Goal: Transaction & Acquisition: Download file/media

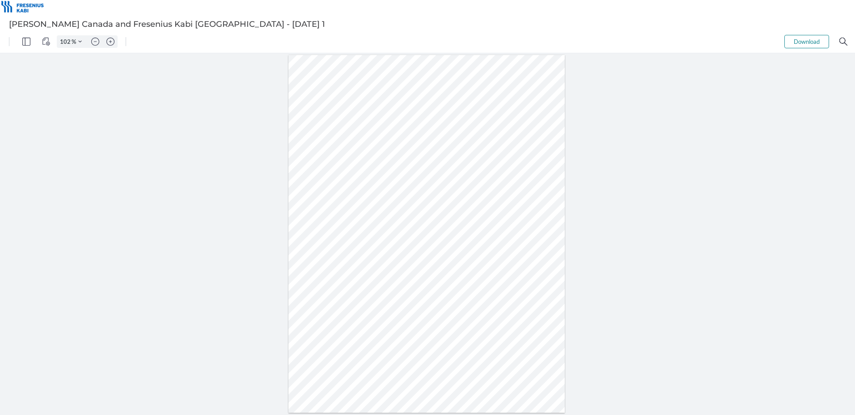
click at [406, 323] on div at bounding box center [426, 234] width 277 height 358
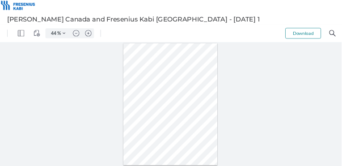
type input "32"
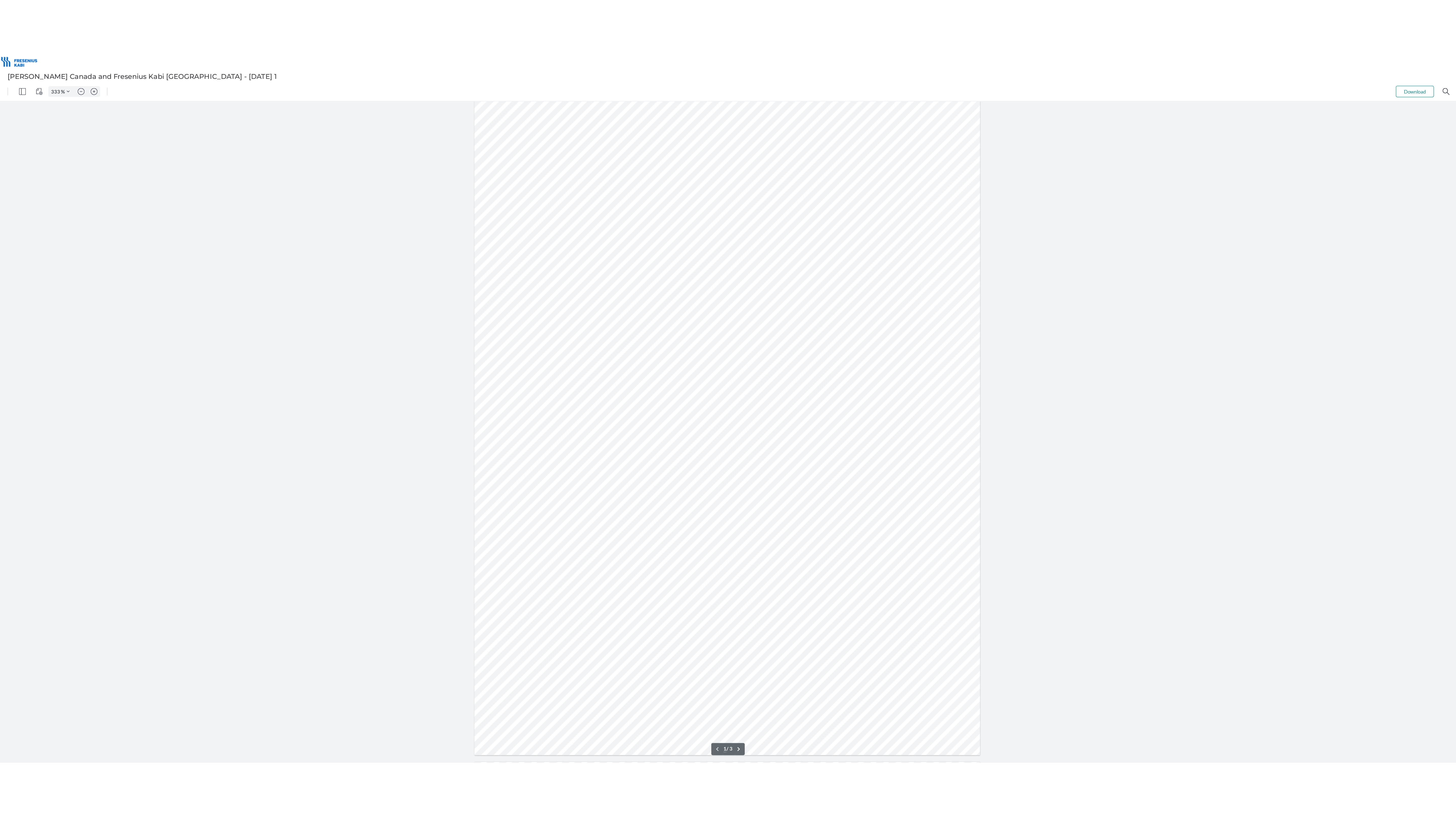
scroll to position [4, 0]
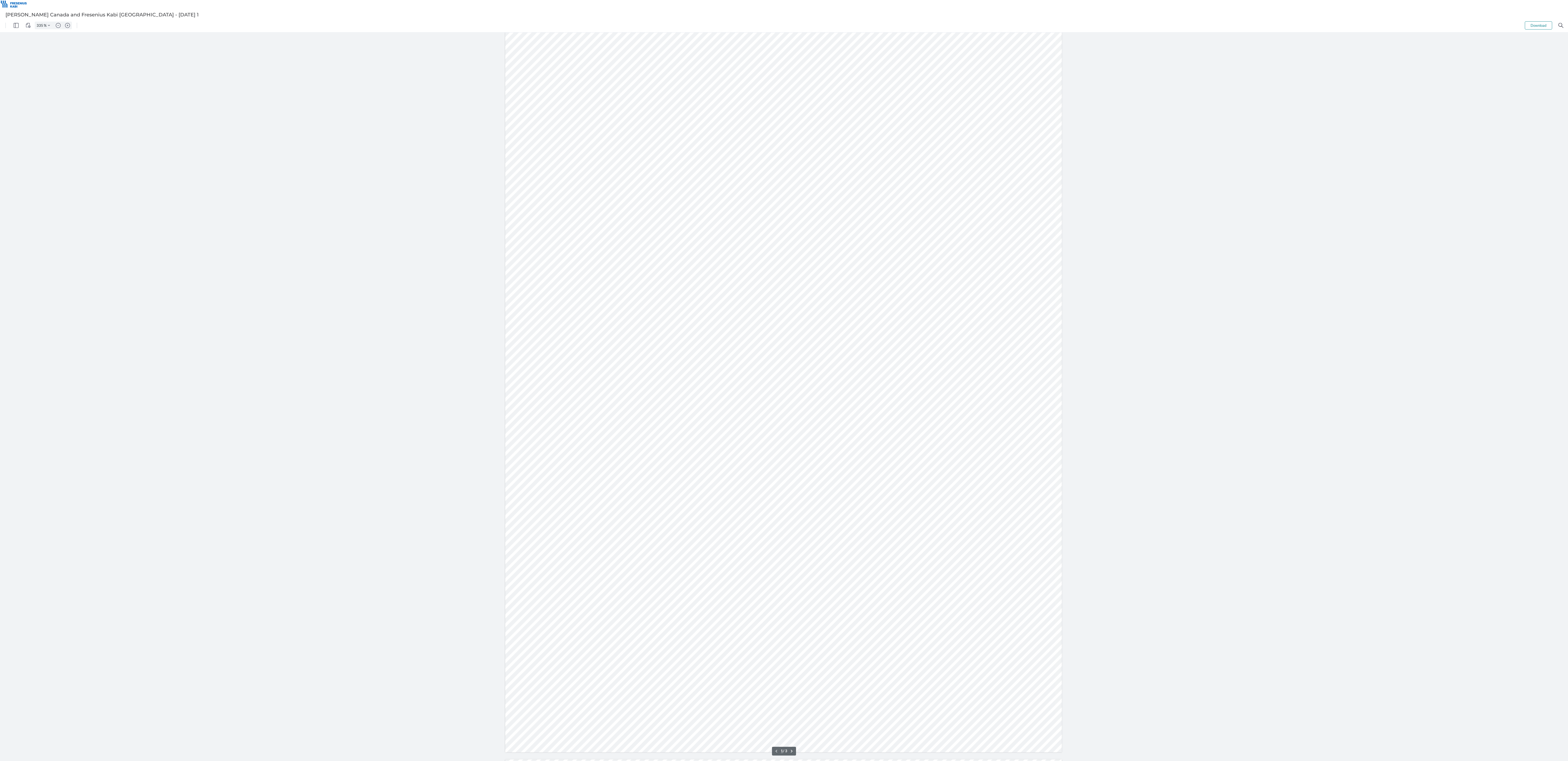
type input "390"
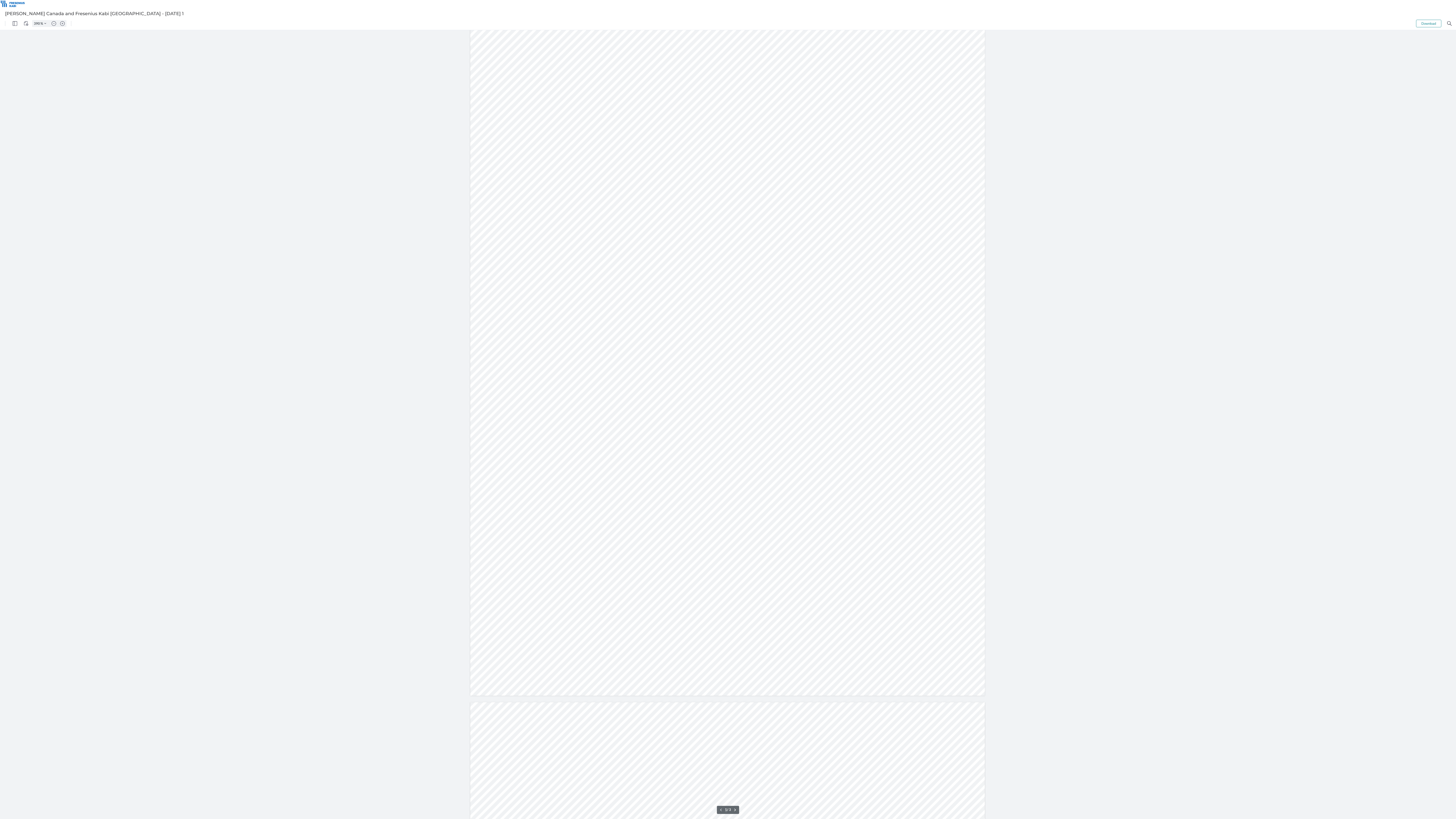
scroll to position [5, 0]
click at [483, 47] on div at bounding box center [728, 424] width 1456 height 789
drag, startPoint x: 1279, startPoint y: 33, endPoint x: 999, endPoint y: 28, distance: 280.0
click at [483, 29] on div "390 % Download .cls-1{fill:#abb0c4;} icon - tools - more .cls-1{fill:#abb0c4;} …" at bounding box center [728, 418] width 1456 height 802
click at [483, 27] on div at bounding box center [746, 23] width 1341 height 12
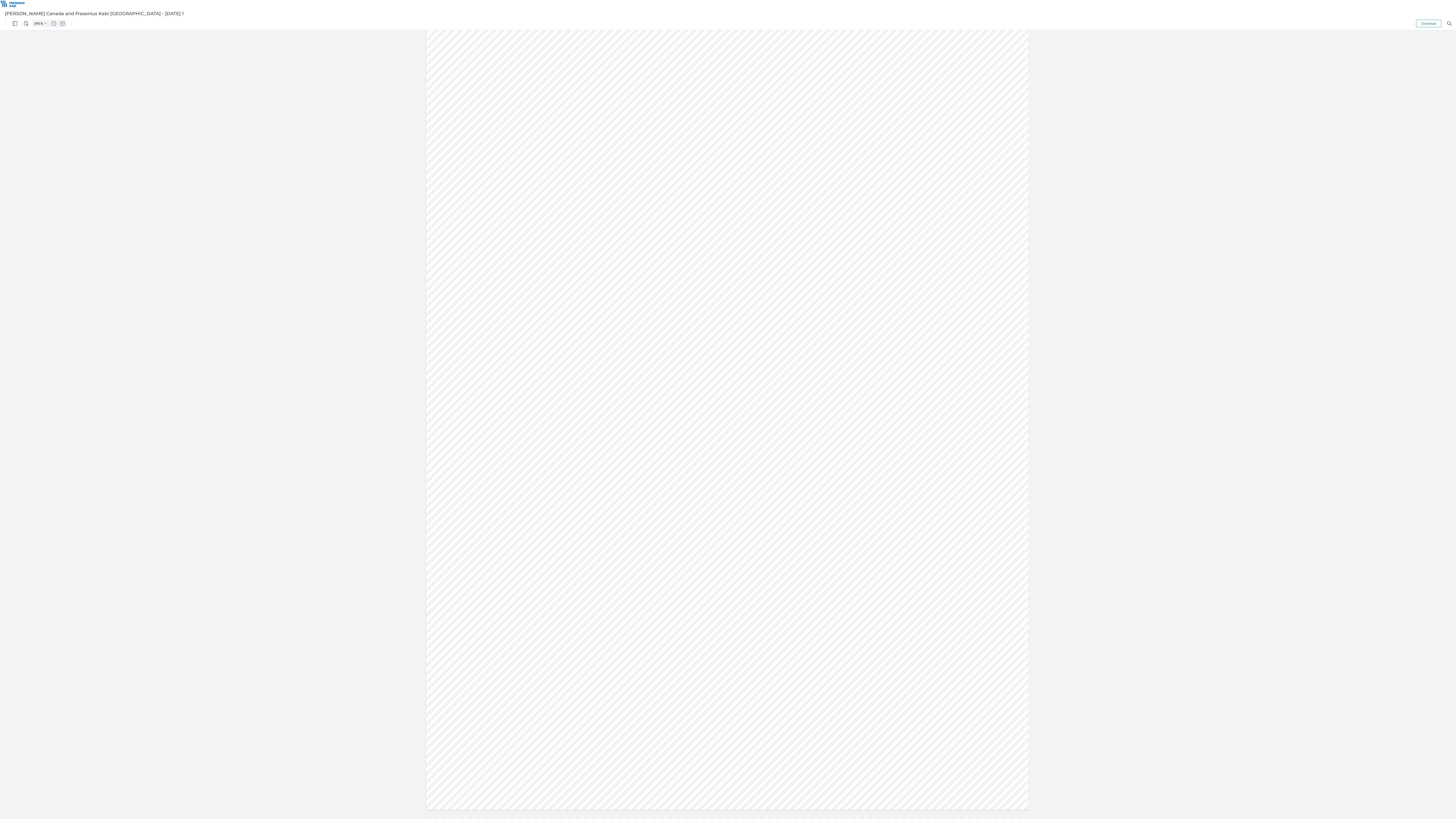
drag, startPoint x: 1063, startPoint y: 500, endPoint x: 563, endPoint y: 137, distance: 617.9
click at [483, 235] on div at bounding box center [728, 424] width 1456 height 789
drag, startPoint x: 577, startPoint y: 136, endPoint x: 466, endPoint y: 15, distance: 164.2
click at [466, 17] on html "390 % Download .cls-1{fill:#abb0c4;} icon - tools - more .cls-1{fill:#abb0c4;} …" at bounding box center [728, 418] width 1456 height 802
drag, startPoint x: 129, startPoint y: 29, endPoint x: 71, endPoint y: 25, distance: 58.1
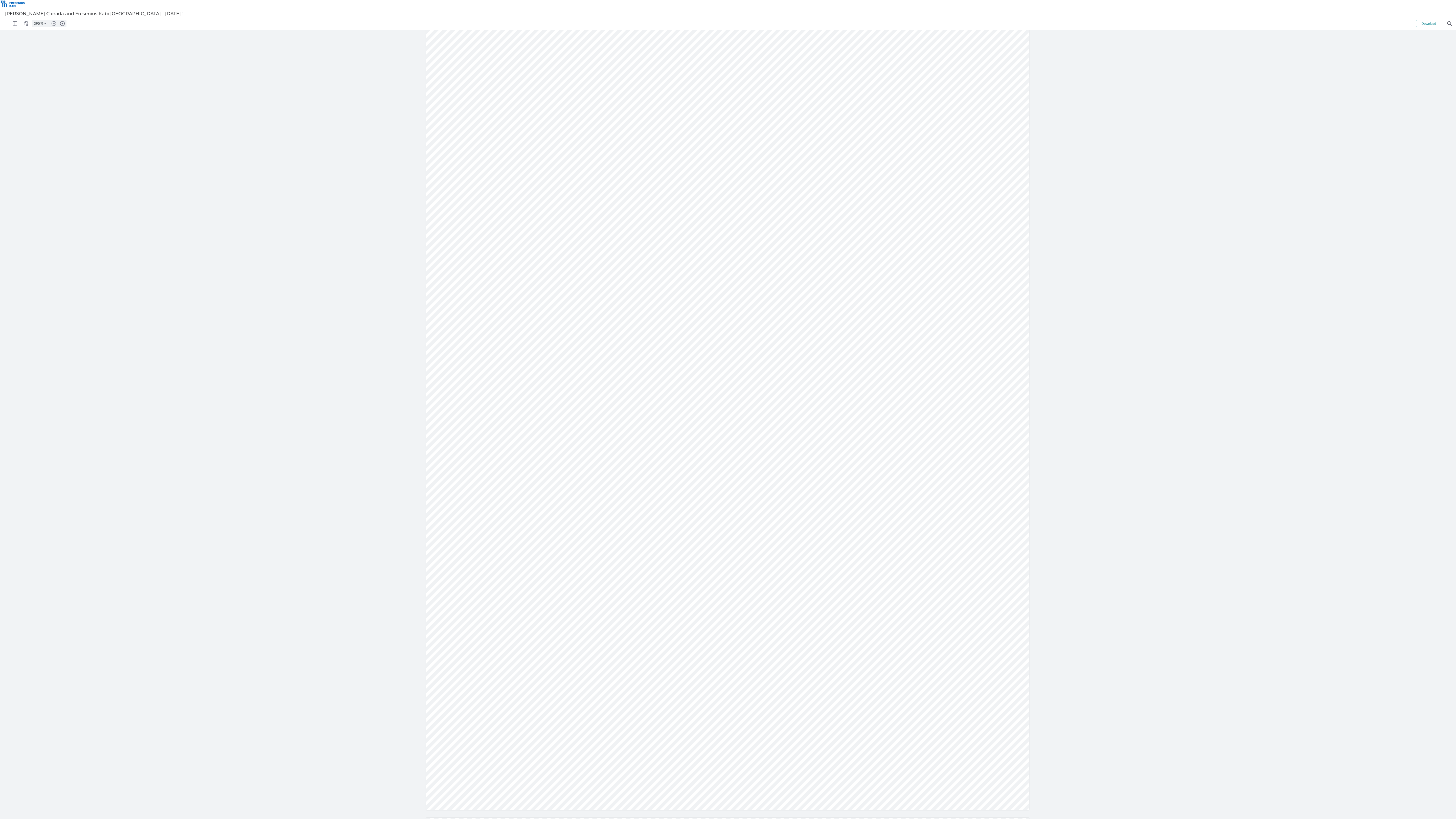
click at [71, 25] on div "390 % Download .cls-1{fill:#abb0c4;} icon - tools - more" at bounding box center [728, 23] width 1456 height 12
click at [68, 24] on div "390 % Download .cls-1{fill:#abb0c4;} icon - tools - more" at bounding box center [728, 23] width 1456 height 12
drag, startPoint x: 1455, startPoint y: 818, endPoint x: 1436, endPoint y: 682, distance: 137.3
click at [483, 235] on div at bounding box center [728, 424] width 1456 height 789
drag, startPoint x: 1455, startPoint y: 653, endPoint x: 1455, endPoint y: 648, distance: 5.0
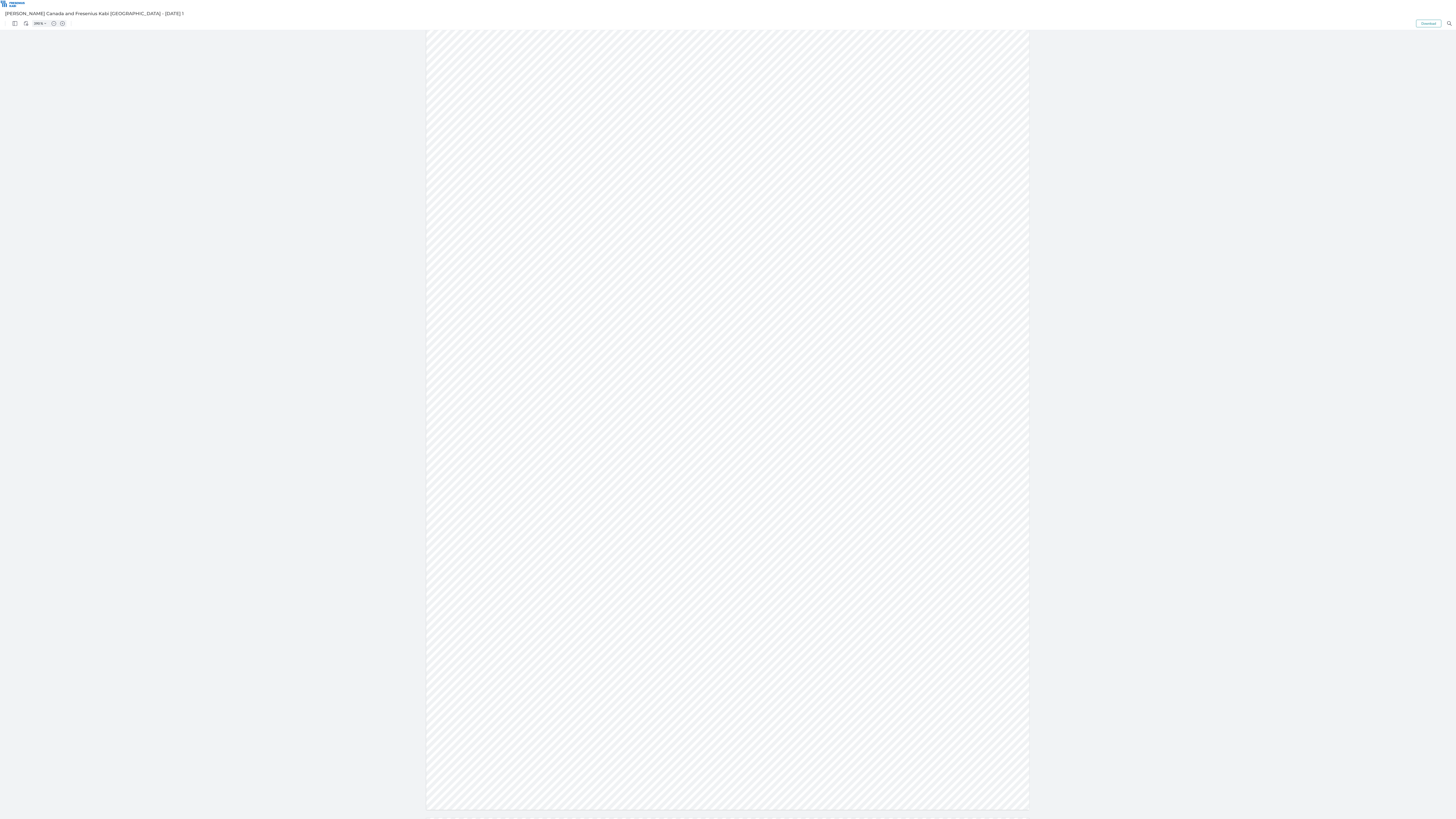
click at [483, 235] on div at bounding box center [728, 424] width 1456 height 789
drag, startPoint x: 1292, startPoint y: 354, endPoint x: 892, endPoint y: 428, distance: 406.8
click at [483, 235] on div at bounding box center [728, 424] width 1456 height 789
drag, startPoint x: 892, startPoint y: 428, endPoint x: 1150, endPoint y: 320, distance: 279.7
click at [483, 235] on div at bounding box center [728, 424] width 1456 height 789
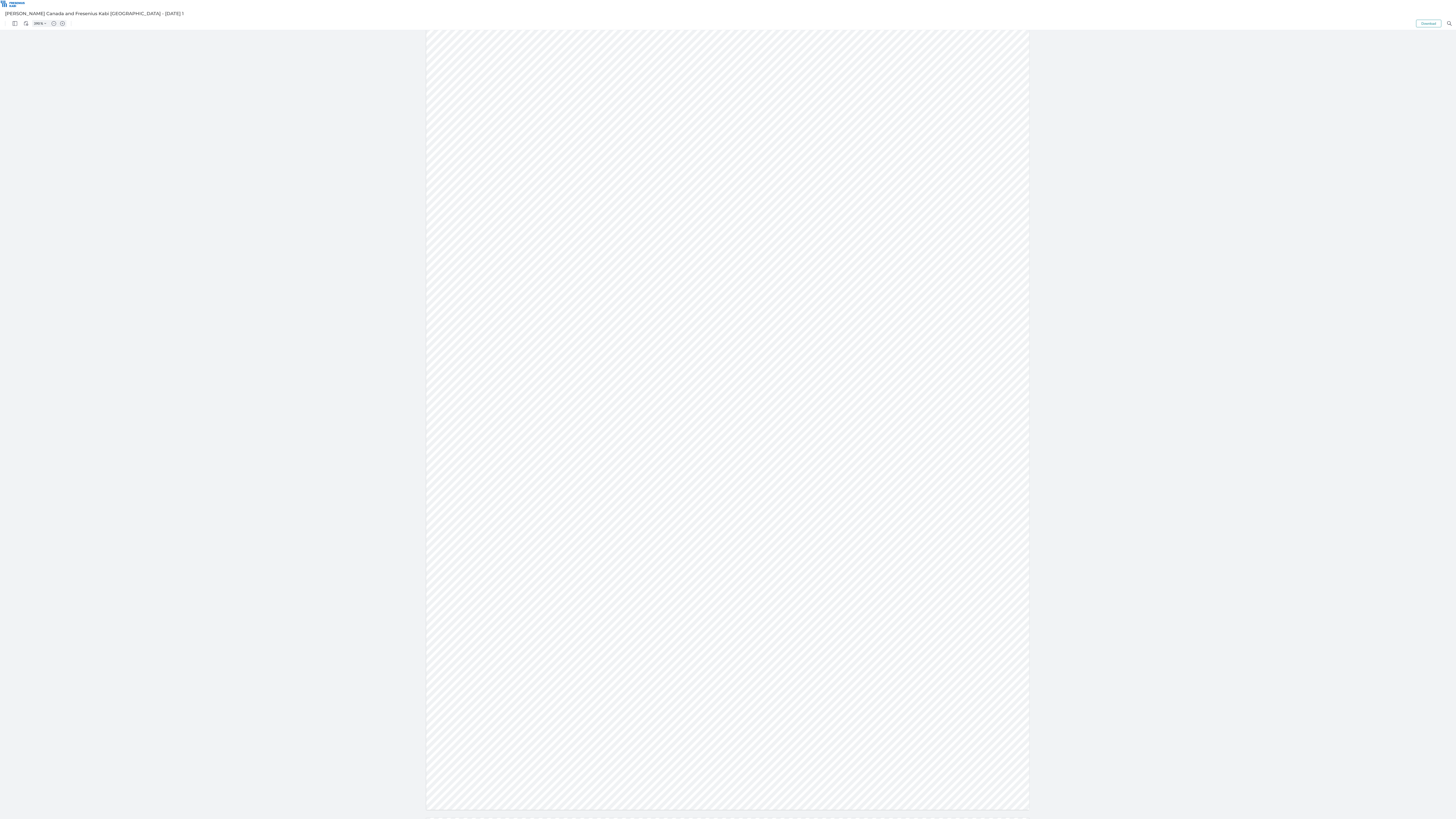
click at [483, 235] on div at bounding box center [727, 419] width 603 height 781
drag, startPoint x: 1030, startPoint y: 374, endPoint x: 1279, endPoint y: 150, distance: 334.9
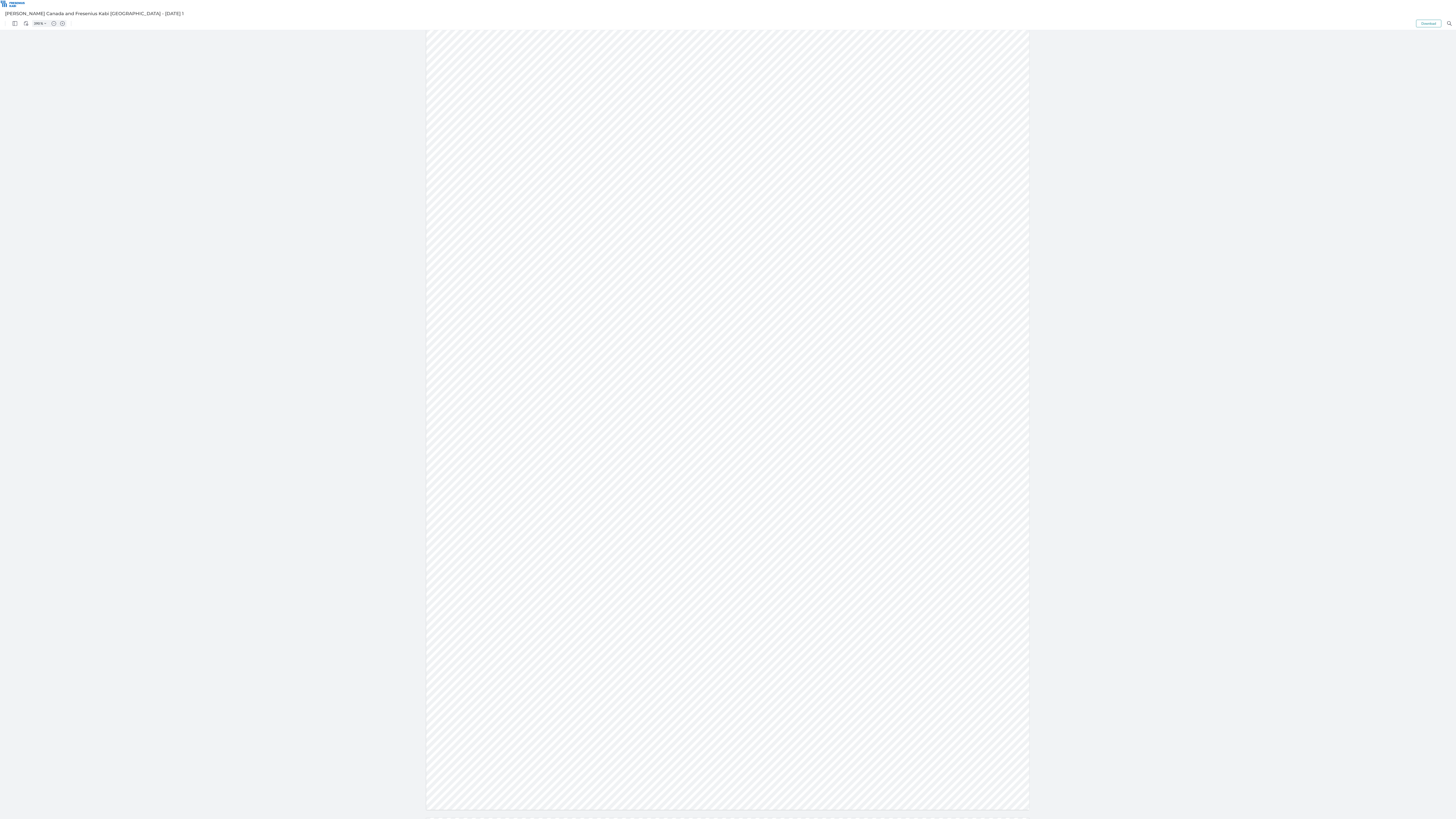
click at [483, 235] on div at bounding box center [728, 424] width 1456 height 789
click at [483, 25] on button "Download" at bounding box center [1428, 23] width 25 height 7
click at [483, 21] on button "Download" at bounding box center [1428, 23] width 25 height 7
click at [483, 17] on div "390 % Download .cls-1{fill:#abb0c4;} icon - tools - more" at bounding box center [728, 23] width 1456 height 12
drag, startPoint x: 1373, startPoint y: 0, endPoint x: 1314, endPoint y: 0, distance: 59.0
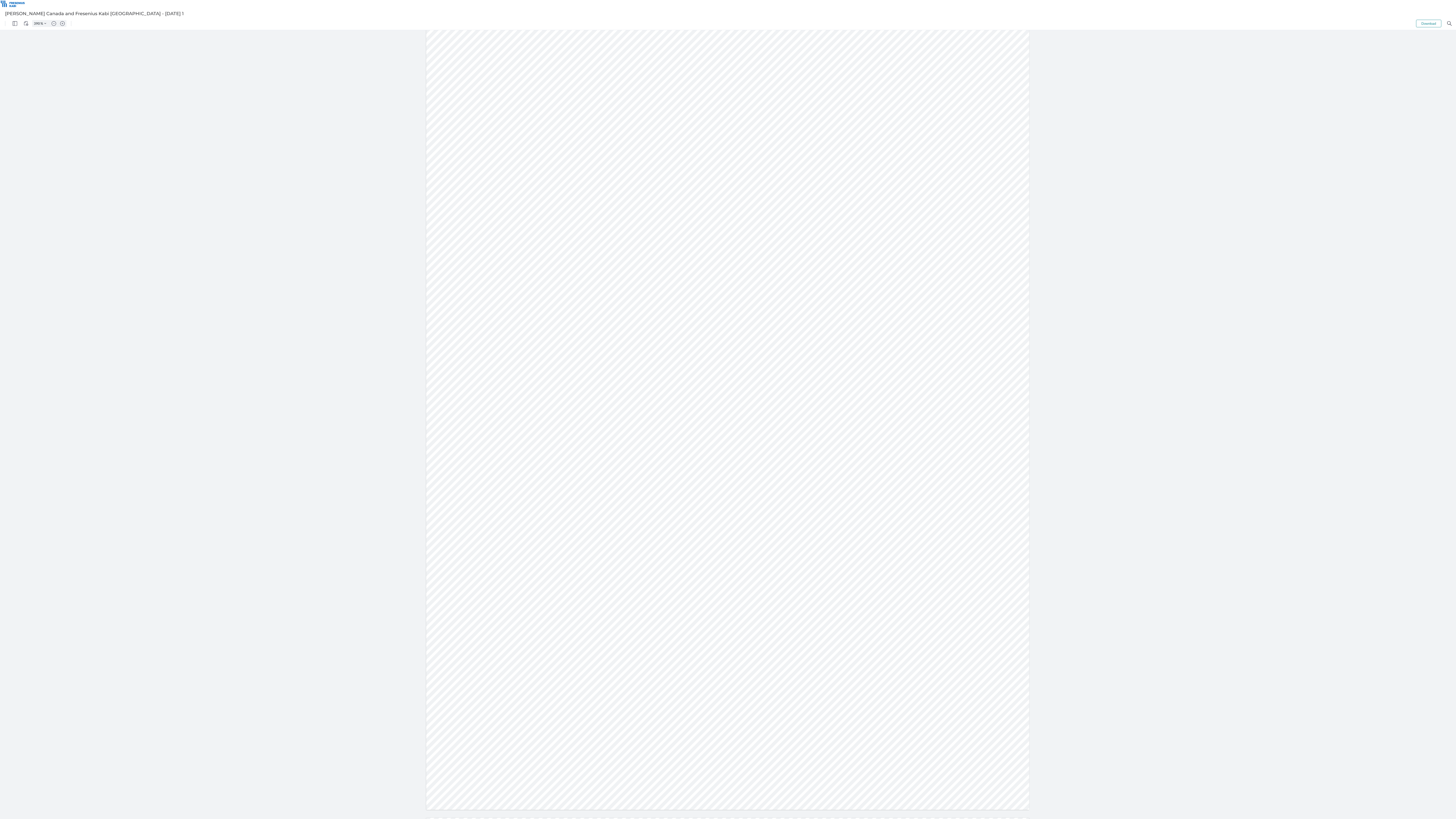
click at [483, 0] on div at bounding box center [728, 4] width 1456 height 8
